Goal: Transaction & Acquisition: Purchase product/service

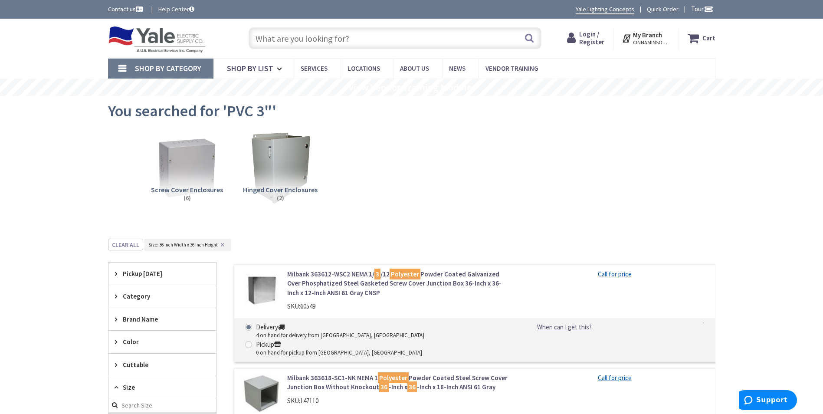
click at [268, 44] on input "text" at bounding box center [395, 38] width 293 height 22
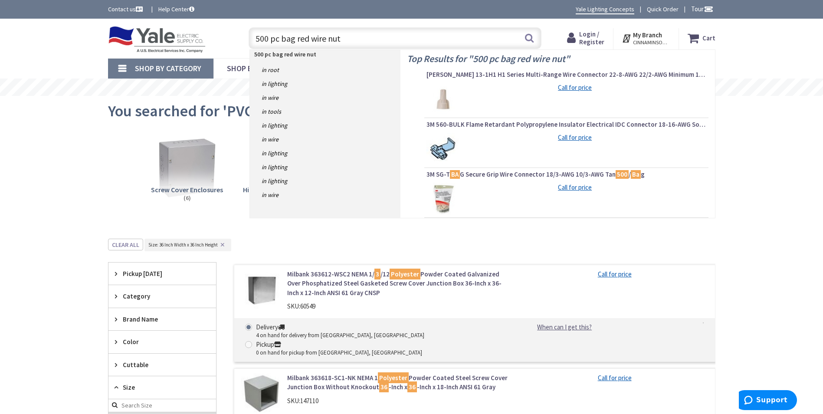
type input "500 pc bag red wire nuts"
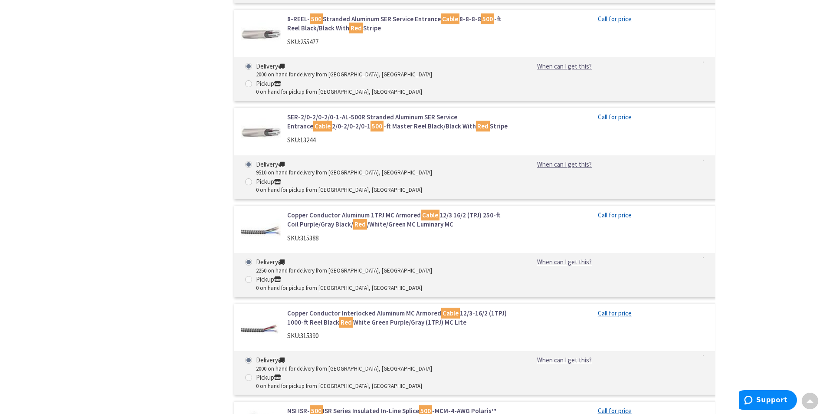
scroll to position [7366, 0]
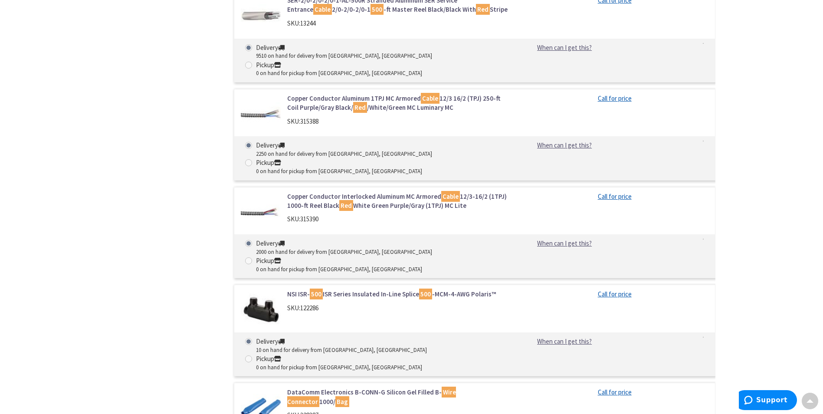
drag, startPoint x: 717, startPoint y: 310, endPoint x: 731, endPoint y: 312, distance: 14.0
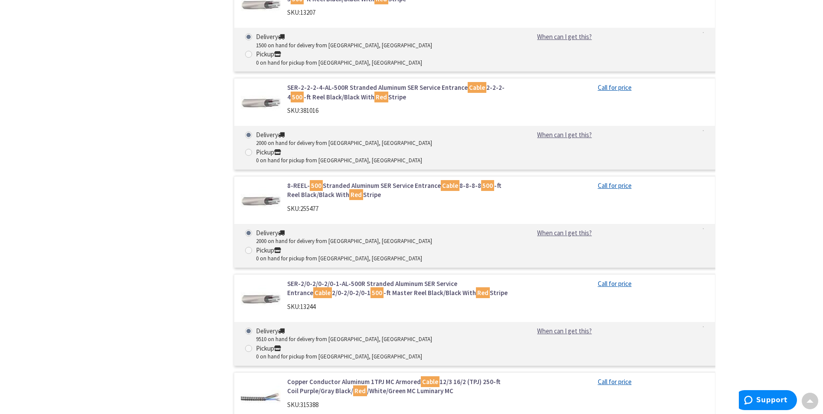
scroll to position [7062, 0]
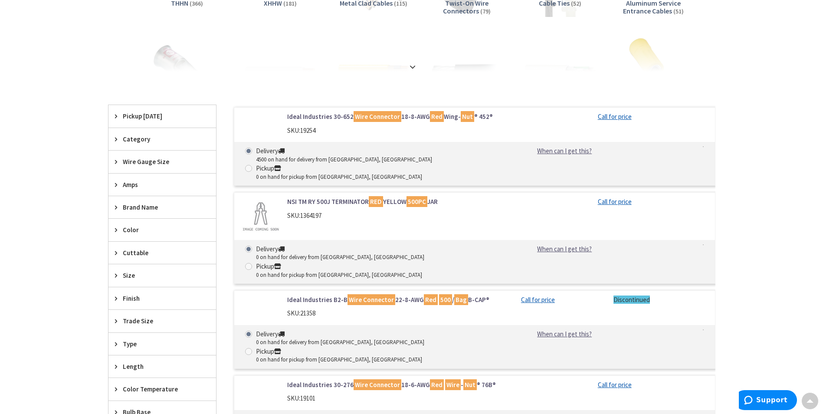
scroll to position [202, 0]
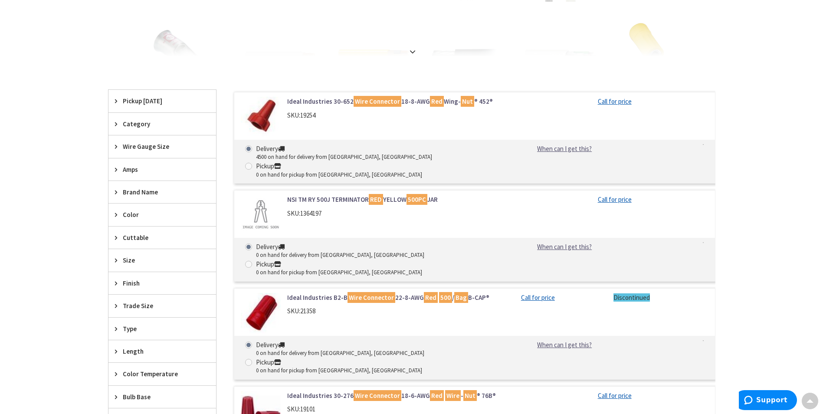
click at [386, 293] on div "Ideal Industries B2-B Wire Connector 22-8-AWG Red 500 / Bag B-CAP® SKU: 21358" at bounding box center [374, 313] width 280 height 40
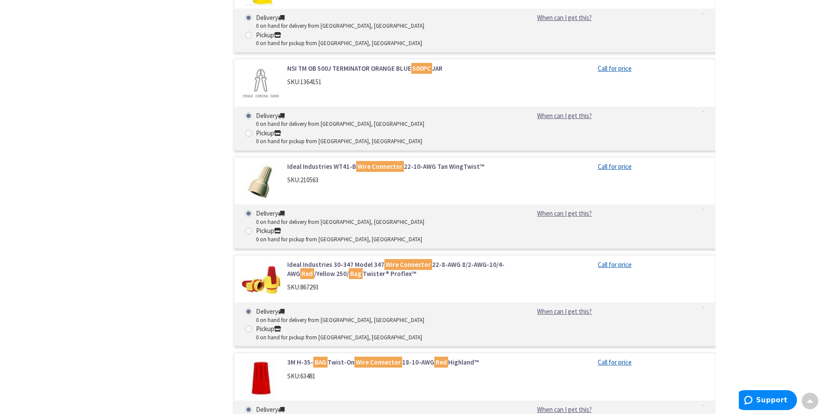
scroll to position [1634, 0]
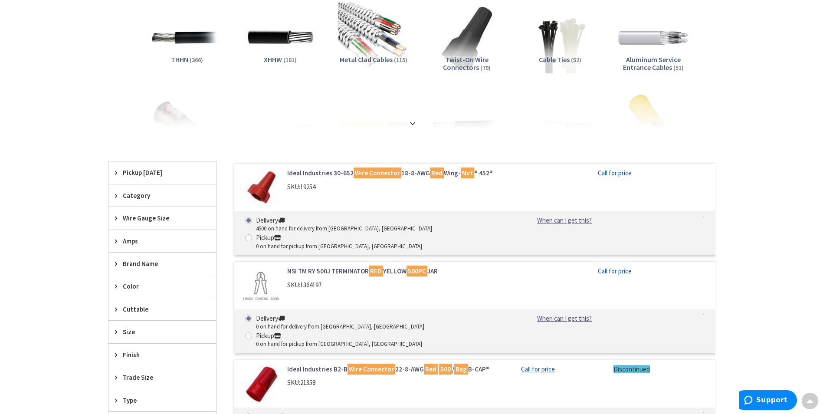
scroll to position [115, 0]
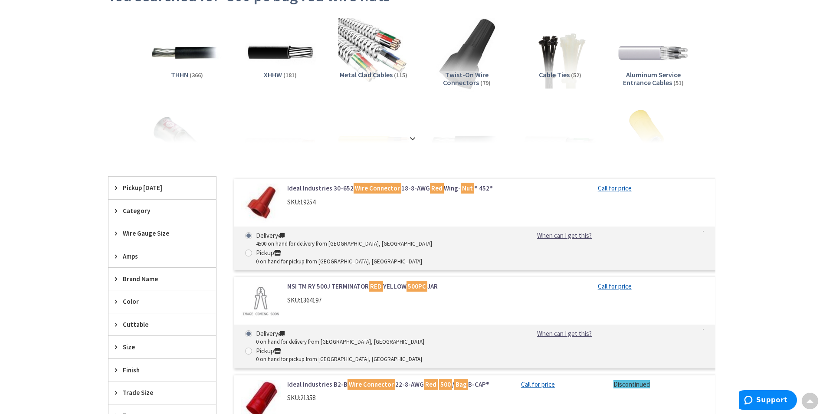
click at [461, 67] on img at bounding box center [467, 52] width 79 height 79
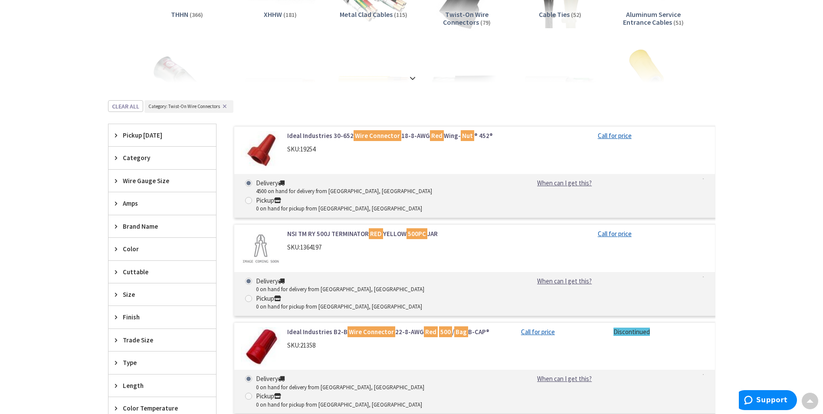
scroll to position [276, 0]
